Goal: Task Accomplishment & Management: Manage account settings

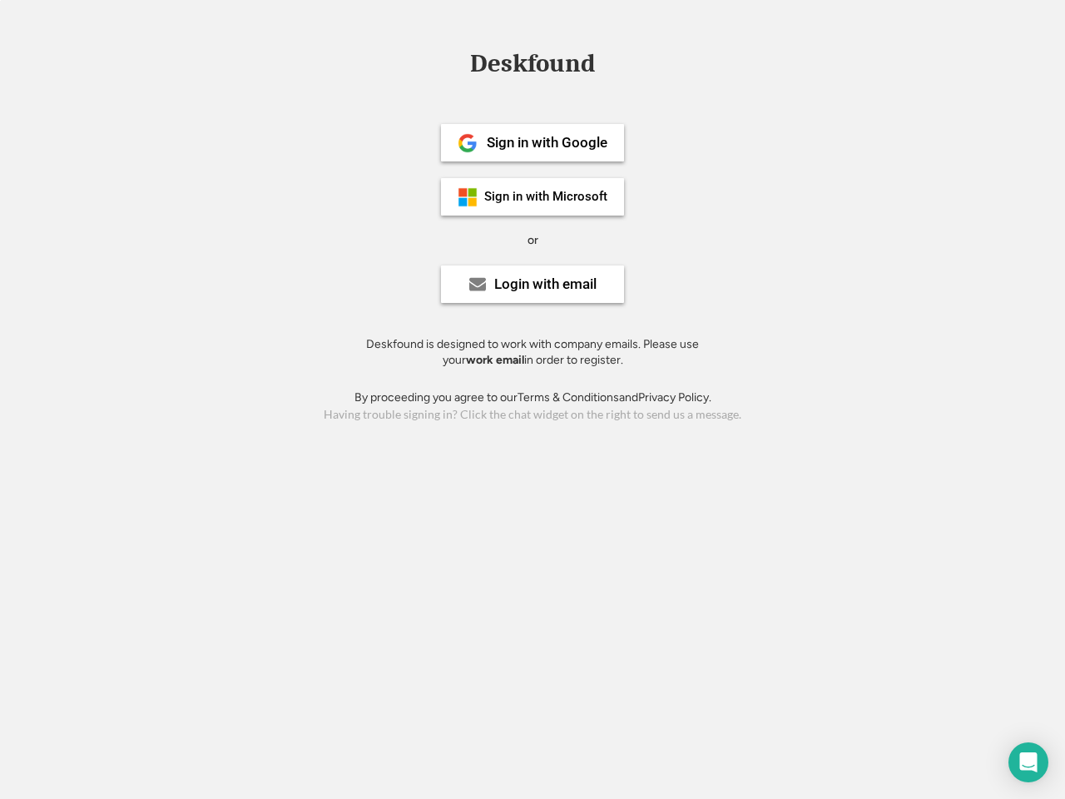
click at [532, 238] on div "or" at bounding box center [532, 240] width 11 height 17
click at [532, 67] on div "Deskfound" at bounding box center [532, 64] width 141 height 26
click at [455, 62] on div "Deskfound" at bounding box center [532, 67] width 1065 height 32
click at [532, 67] on div "Deskfound" at bounding box center [532, 64] width 141 height 26
click at [532, 240] on div "or" at bounding box center [532, 240] width 11 height 17
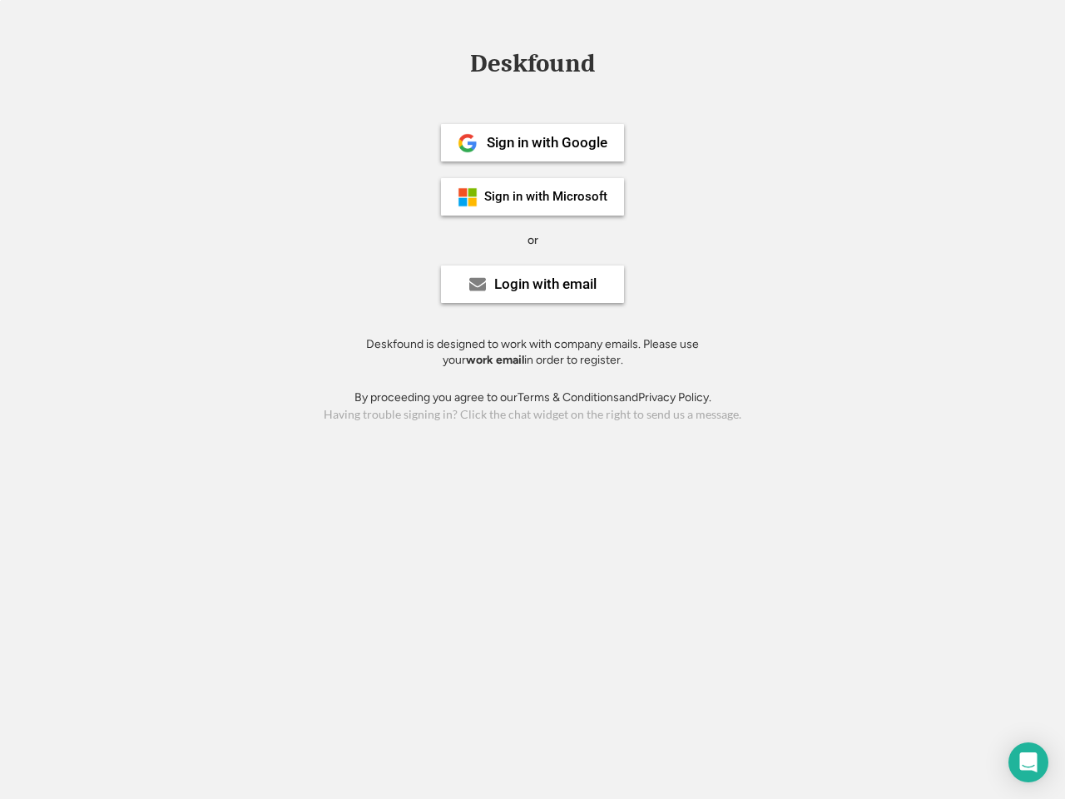
click at [532, 142] on div "Sign in with Google" at bounding box center [547, 143] width 121 height 14
click at [547, 142] on div "Sign in with Google" at bounding box center [547, 143] width 121 height 14
click at [467, 143] on img at bounding box center [468, 143] width 20 height 20
click at [532, 196] on div "Sign in with Microsoft" at bounding box center [545, 196] width 123 height 12
click at [547, 196] on div "Sign in with Microsoft" at bounding box center [545, 196] width 123 height 12
